Goal: Task Accomplishment & Management: Use online tool/utility

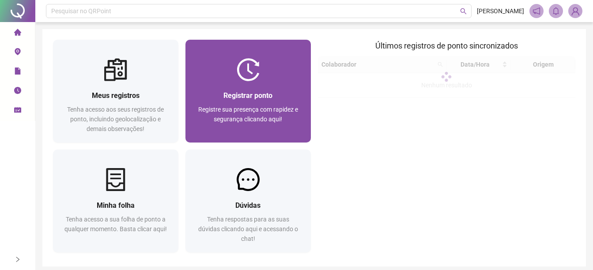
click at [238, 62] on img at bounding box center [248, 69] width 23 height 23
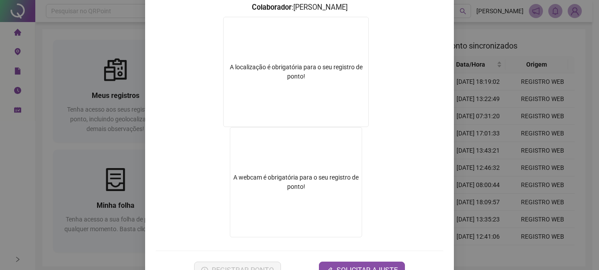
scroll to position [112, 0]
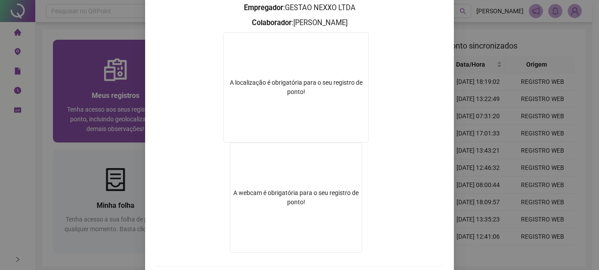
drag, startPoint x: 124, startPoint y: 126, endPoint x: 165, endPoint y: 104, distance: 46.8
click at [122, 126] on div "Registro de ponto web 08:00:14 Empregador : GESTAO NEXXO LTDA Colaborador : [PE…" at bounding box center [299, 135] width 599 height 270
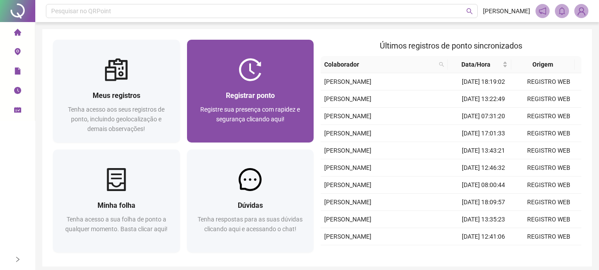
click at [237, 91] on span "Registrar ponto" at bounding box center [250, 95] width 49 height 8
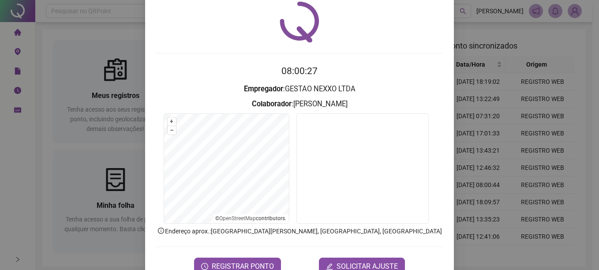
scroll to position [55, 0]
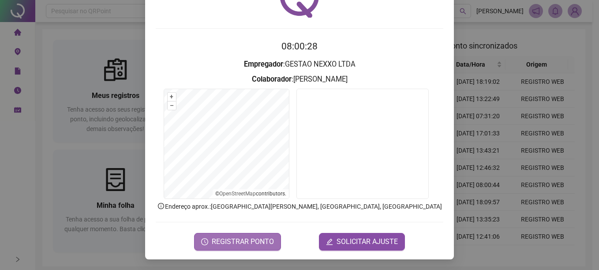
click at [235, 250] on div "Registro de ponto web 08:00:28 Empregador : GESTAO NEXXO LTDA Colaborador : [PE…" at bounding box center [299, 107] width 309 height 306
click at [237, 240] on span "REGISTRAR PONTO" at bounding box center [243, 242] width 62 height 11
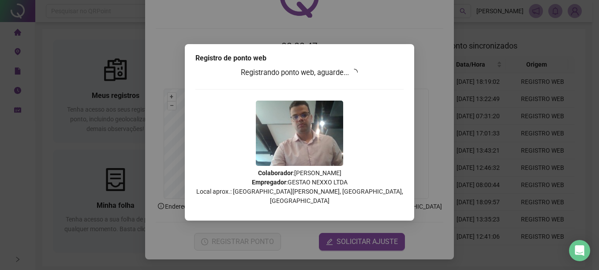
drag, startPoint x: 42, startPoint y: 149, endPoint x: 186, endPoint y: 72, distance: 163.7
click at [43, 149] on div "Registro de ponto web Registrando ponto web, aguarde... Colaborador : [PERSON_N…" at bounding box center [299, 135] width 599 height 270
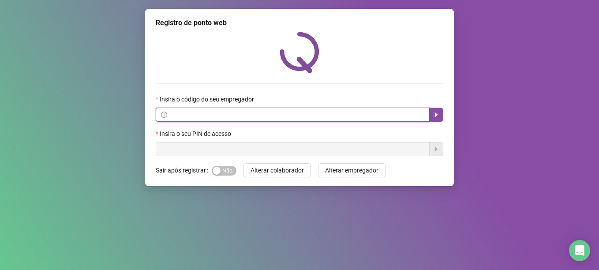
click at [384, 112] on input "text" at bounding box center [297, 115] width 256 height 10
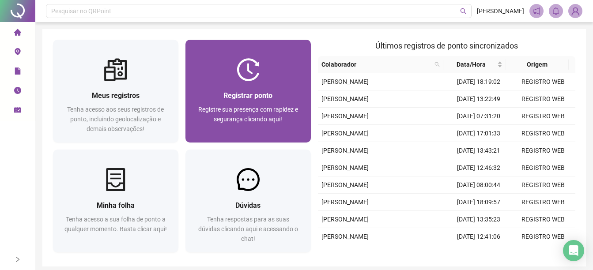
click at [251, 94] on span "Registrar ponto" at bounding box center [247, 95] width 49 height 8
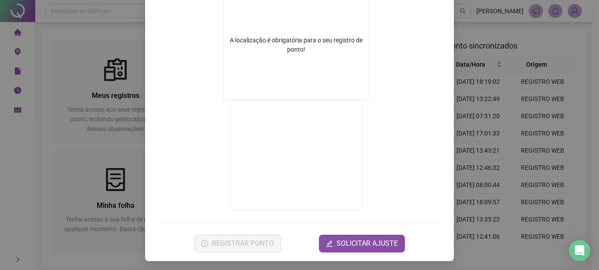
scroll to position [156, 0]
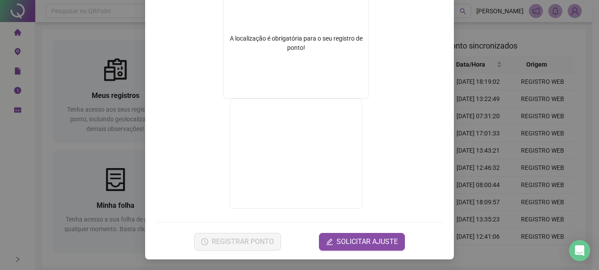
drag, startPoint x: 112, startPoint y: 170, endPoint x: 125, endPoint y: 129, distance: 43.1
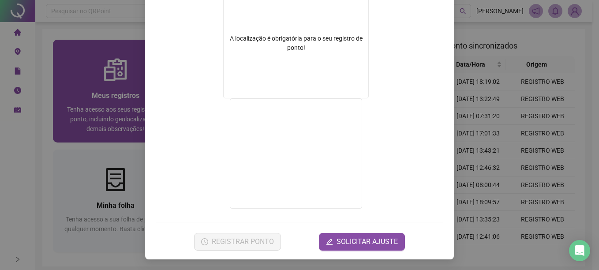
click at [112, 170] on div "Registro de ponto web 08:01:15 Empregador : GESTAO NEXXO LTDA Colaborador : MAT…" at bounding box center [299, 135] width 599 height 270
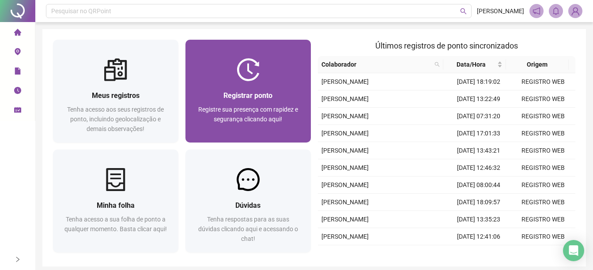
click at [260, 96] on span "Registrar ponto" at bounding box center [247, 95] width 49 height 8
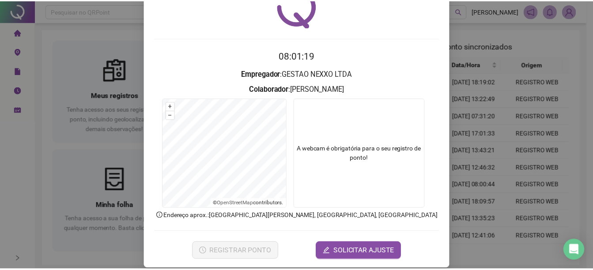
scroll to position [55, 0]
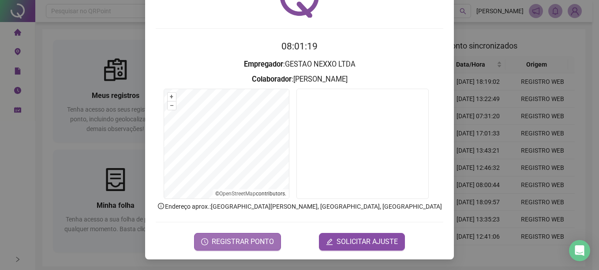
click at [234, 245] on span "REGISTRAR PONTO" at bounding box center [243, 242] width 62 height 11
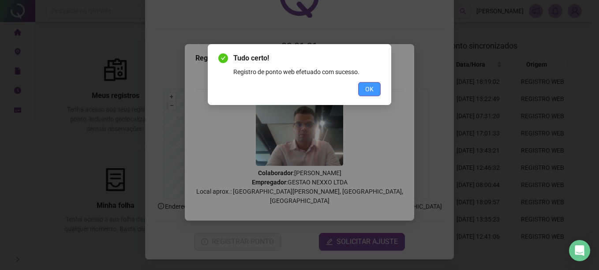
click at [358, 87] on button "OK" at bounding box center [369, 89] width 23 height 14
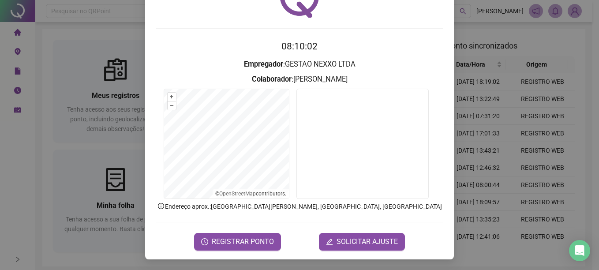
click at [137, 117] on div "Registro de ponto web 08:10:02 Empregador : GESTAO NEXXO LTDA Colaborador : MAT…" at bounding box center [299, 135] width 599 height 270
